Goal: Browse casually: Explore the website without a specific task or goal

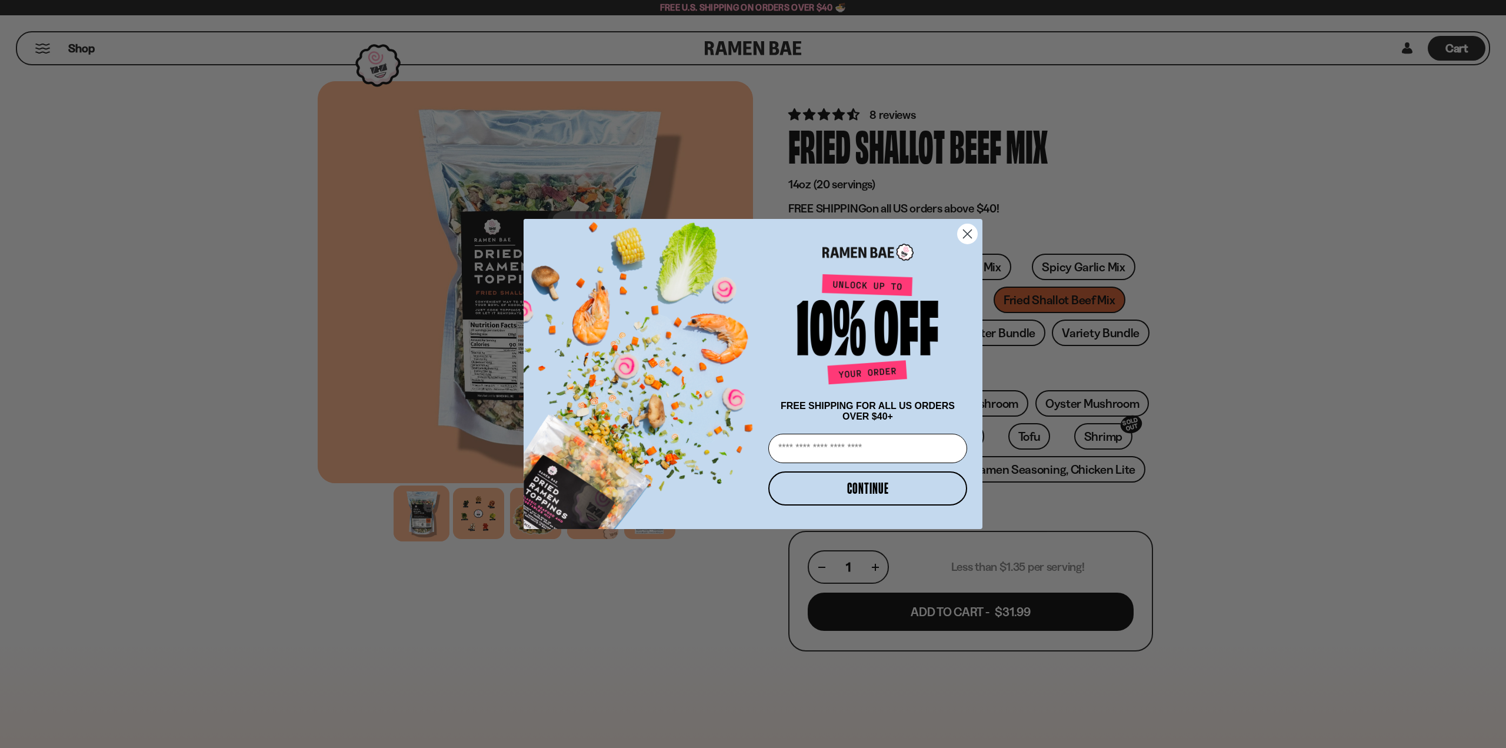
click at [960, 231] on circle "Close dialog" at bounding box center [967, 233] width 19 height 19
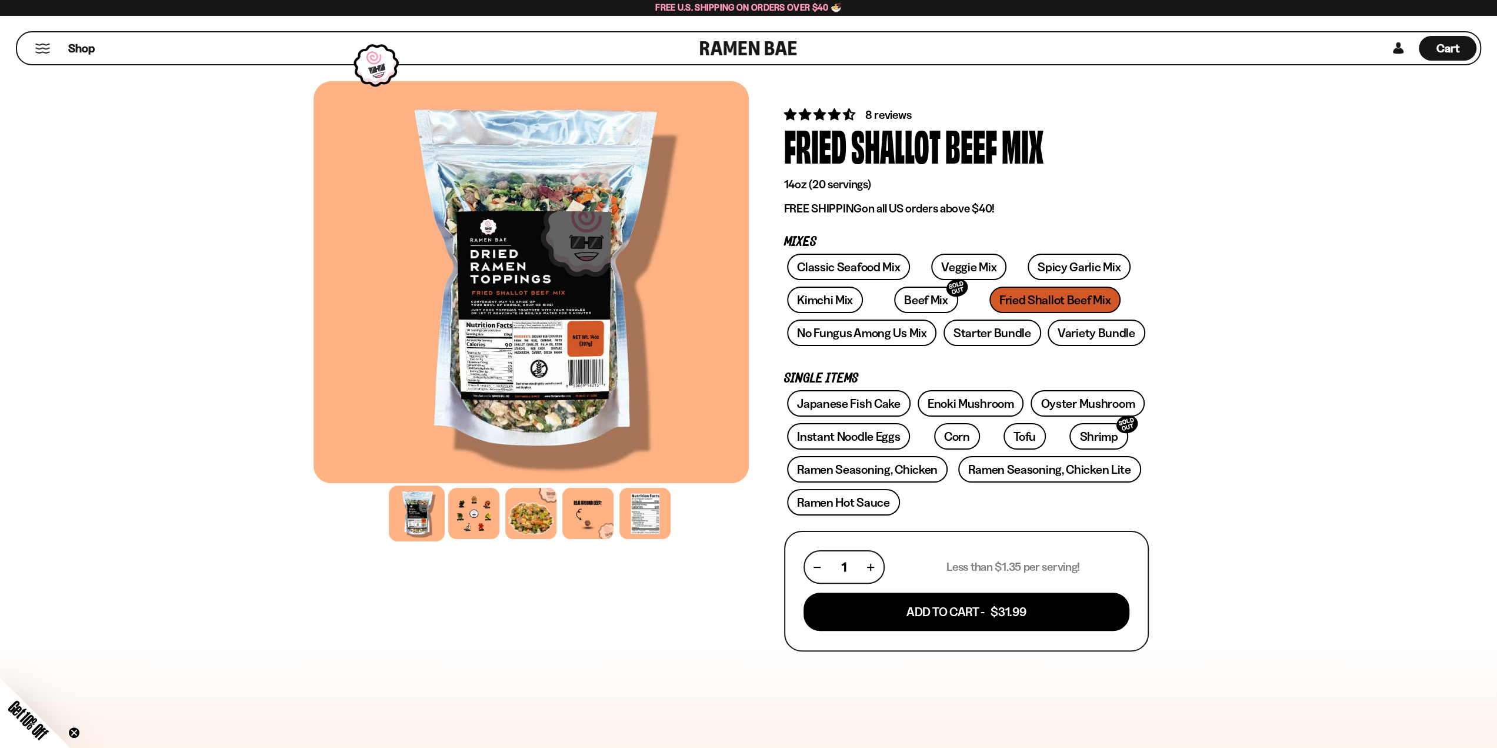
click at [786, 51] on link at bounding box center [748, 48] width 97 height 32
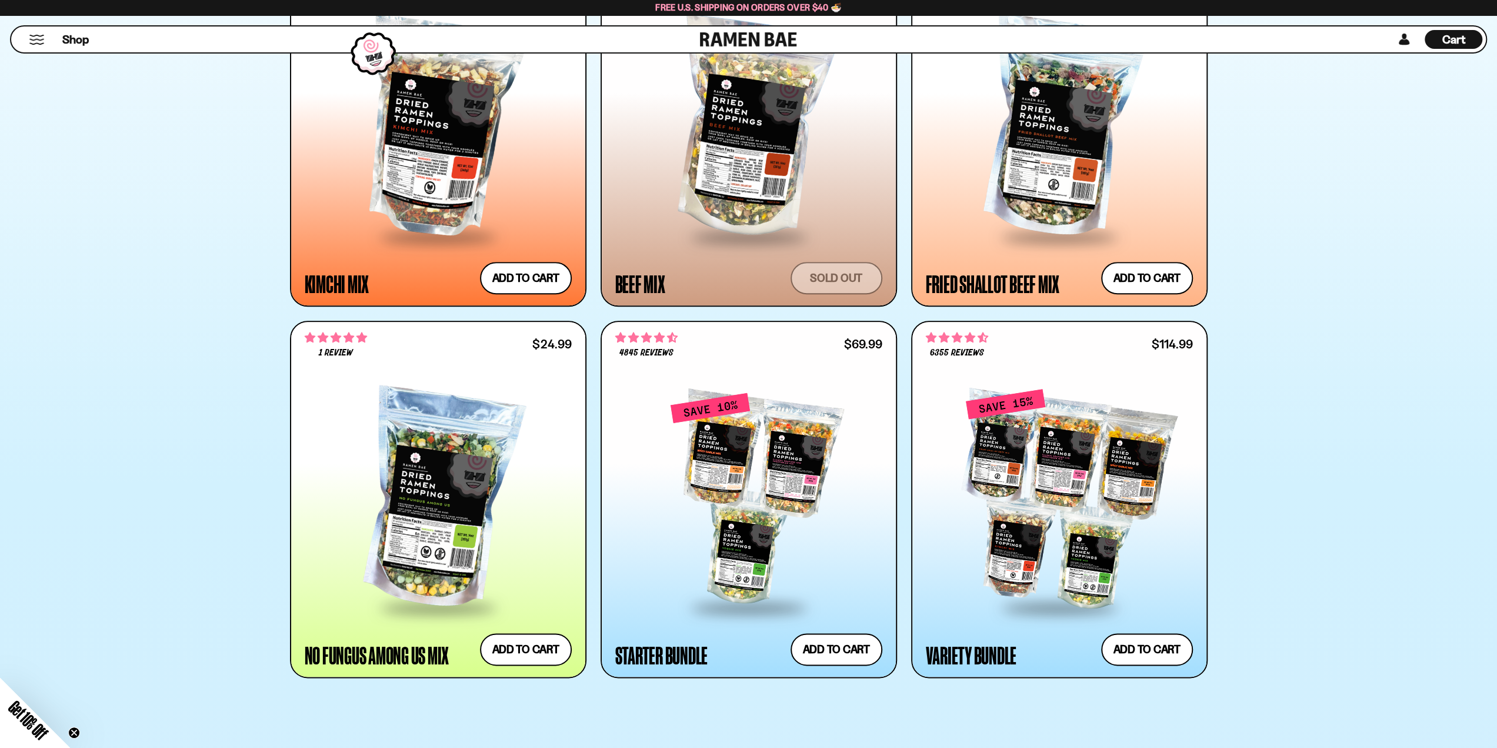
scroll to position [1059, 0]
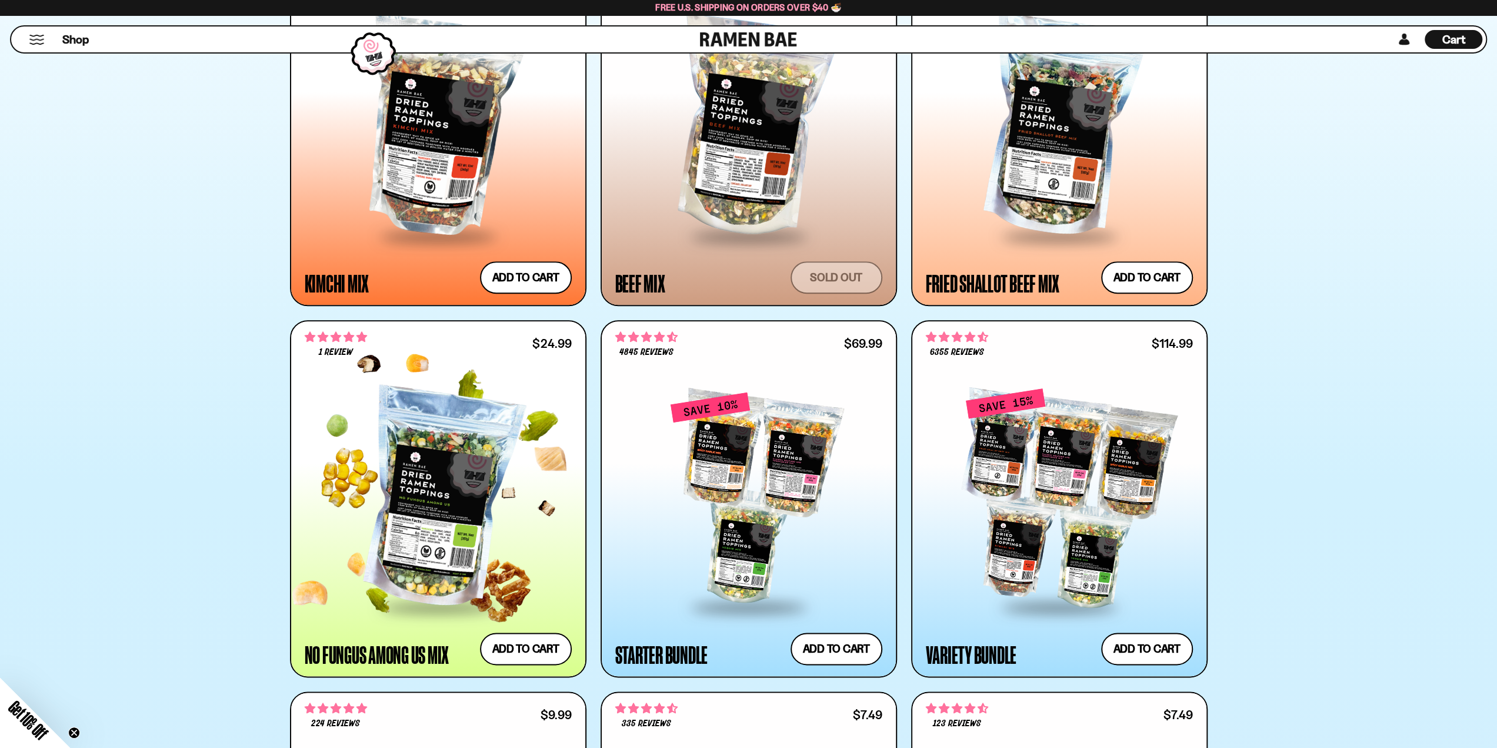
click at [403, 484] on div at bounding box center [438, 498] width 267 height 214
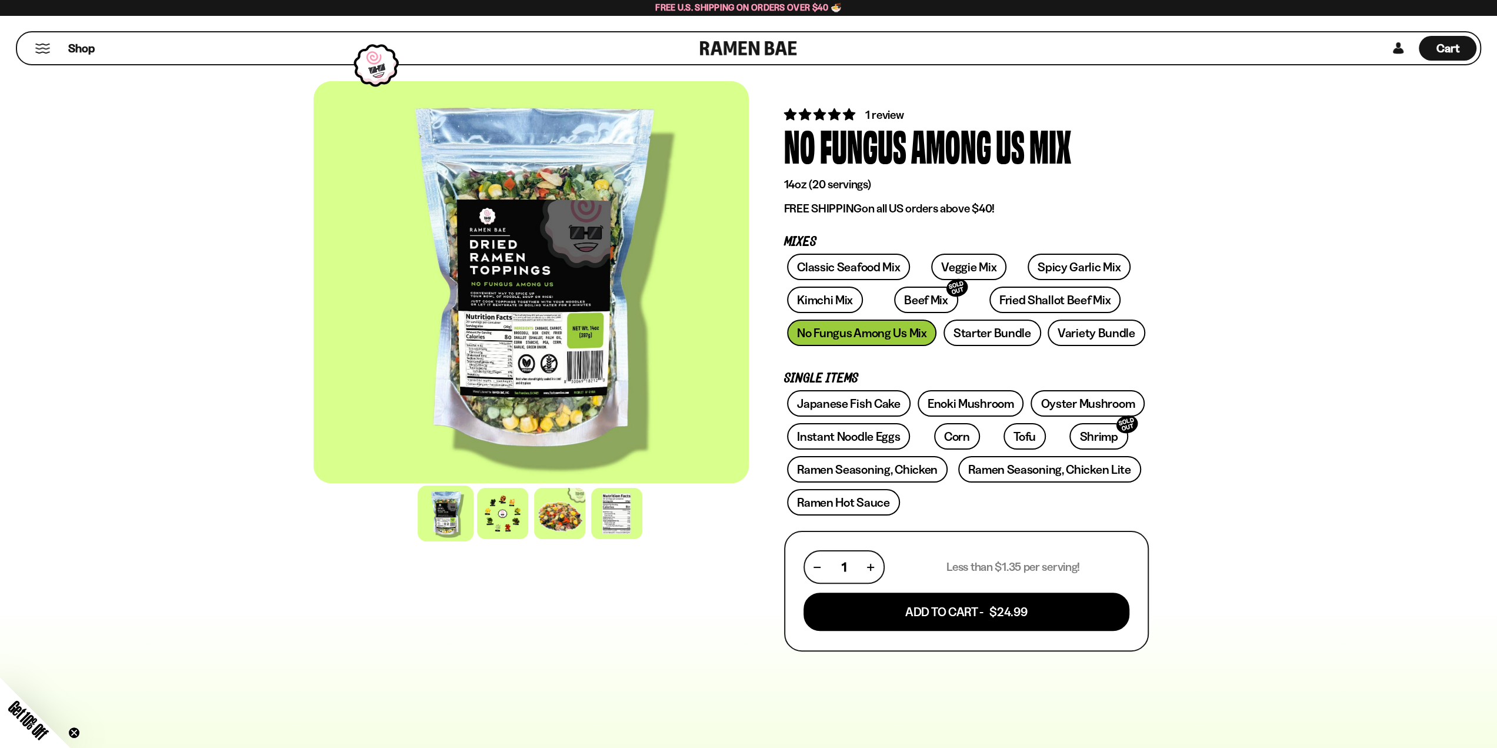
click at [541, 363] on div at bounding box center [531, 282] width 435 height 402
click at [612, 512] on div at bounding box center [617, 513] width 56 height 56
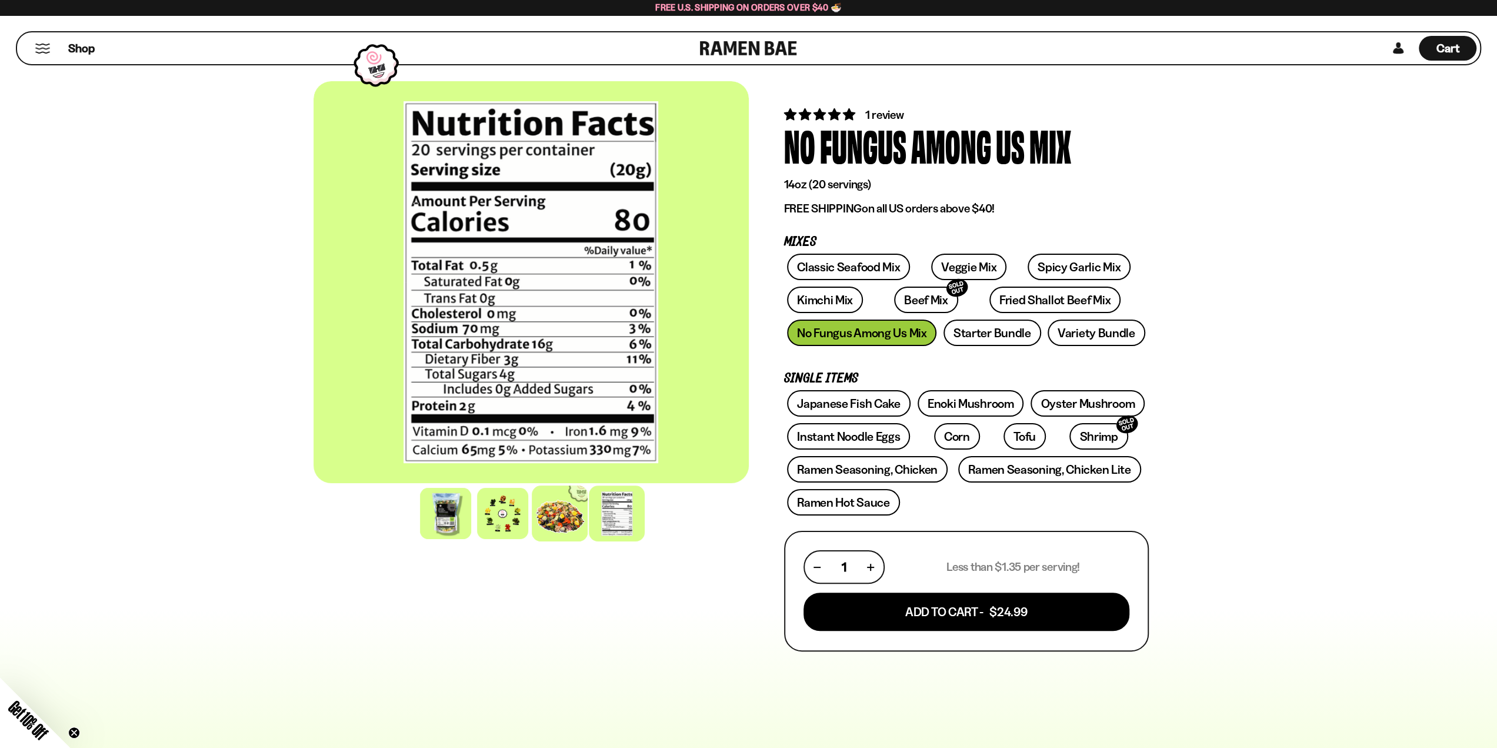
click at [566, 507] on div at bounding box center [560, 513] width 56 height 56
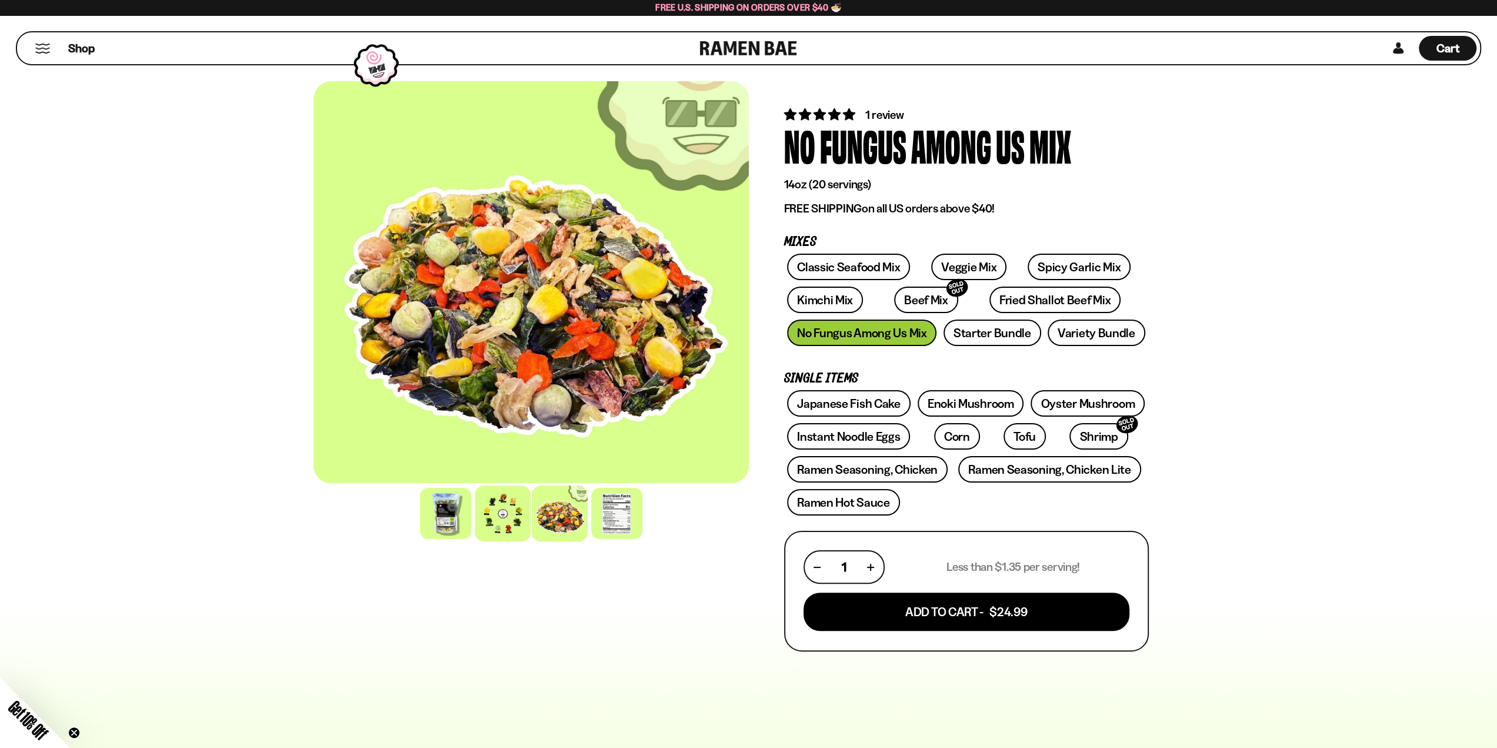
click at [517, 509] on div at bounding box center [503, 513] width 56 height 56
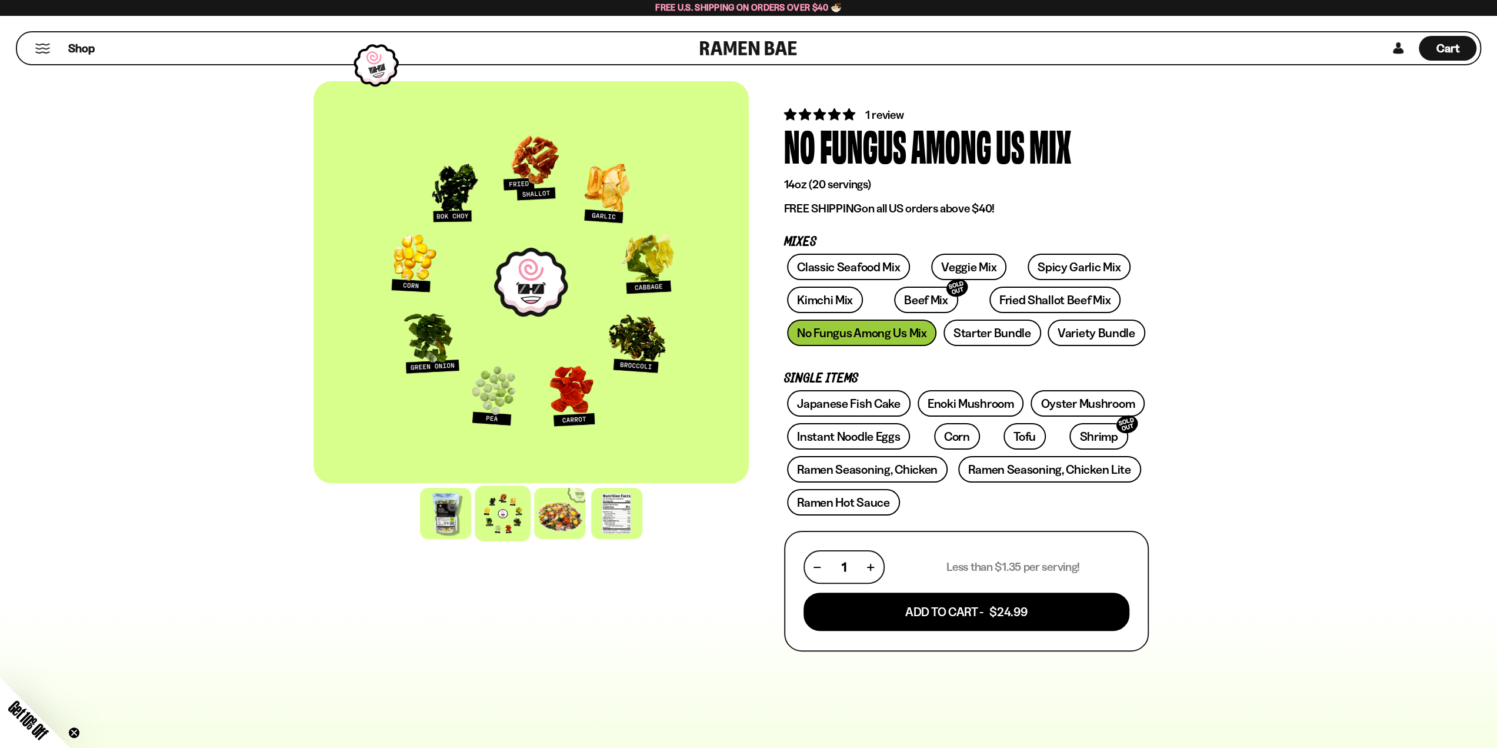
click at [267, 486] on div "FADCB6FD-DFAB-4417-9F21-029242090B77 FADCB6FD-DFAB-4417-9F21-029242090B77 1 rev…" at bounding box center [748, 639] width 1497 height 1161
click at [431, 512] on div at bounding box center [446, 513] width 56 height 56
